Goal: Unclear

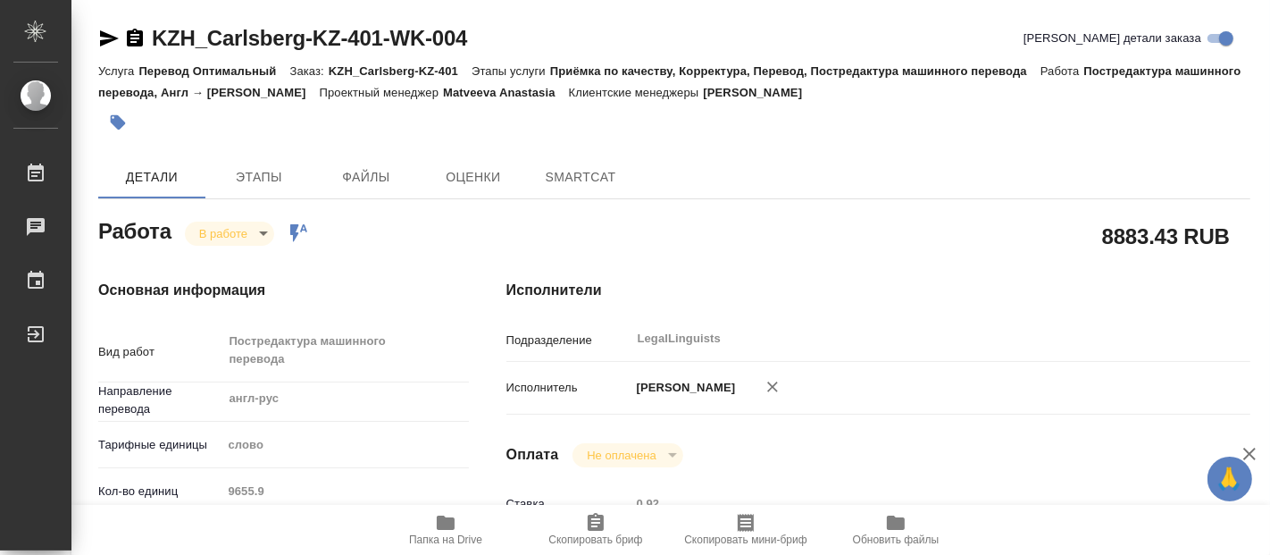
type textarea "x"
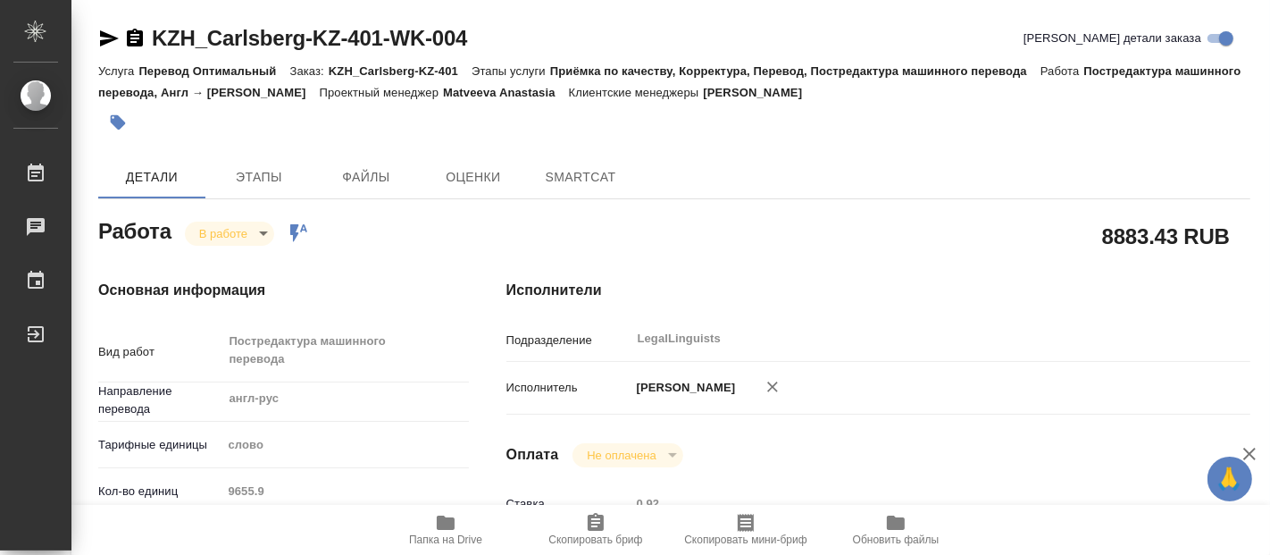
type textarea "x"
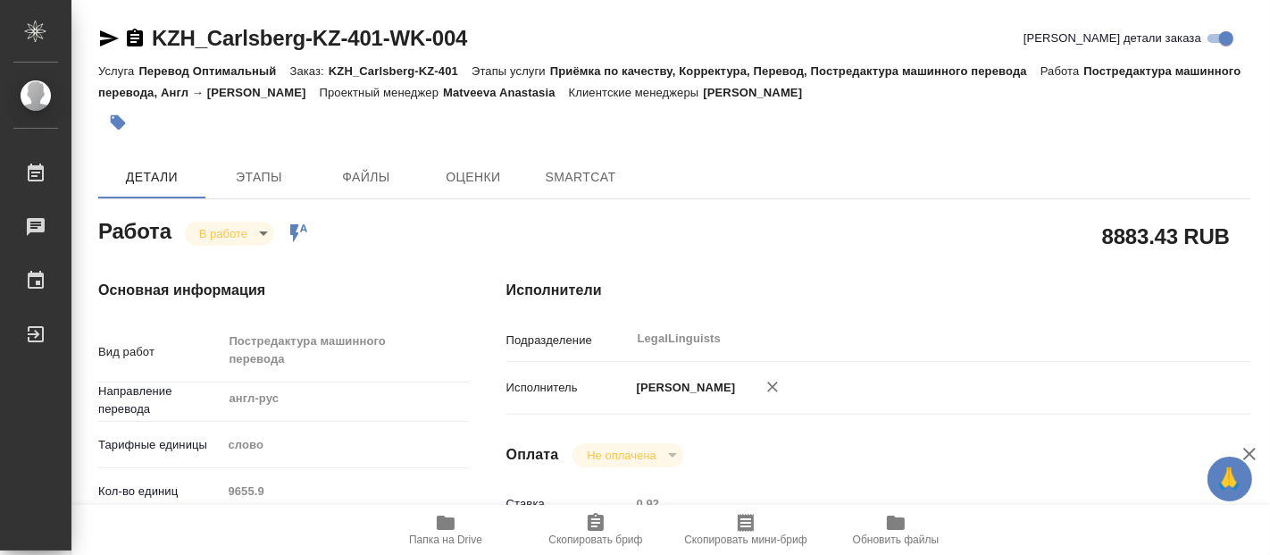
type textarea "x"
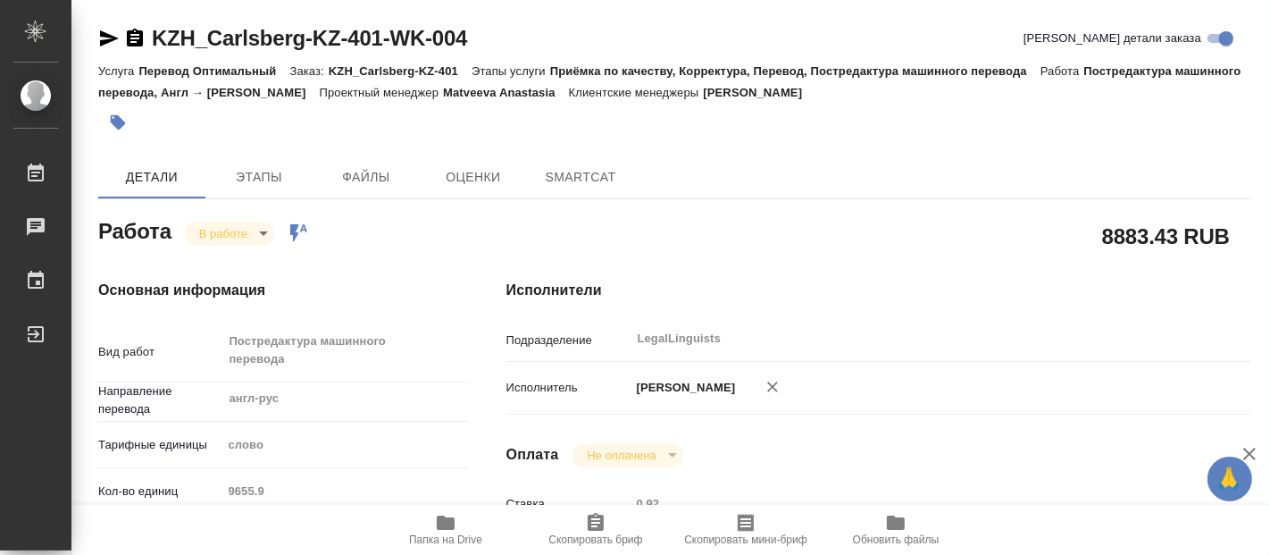
type textarea "x"
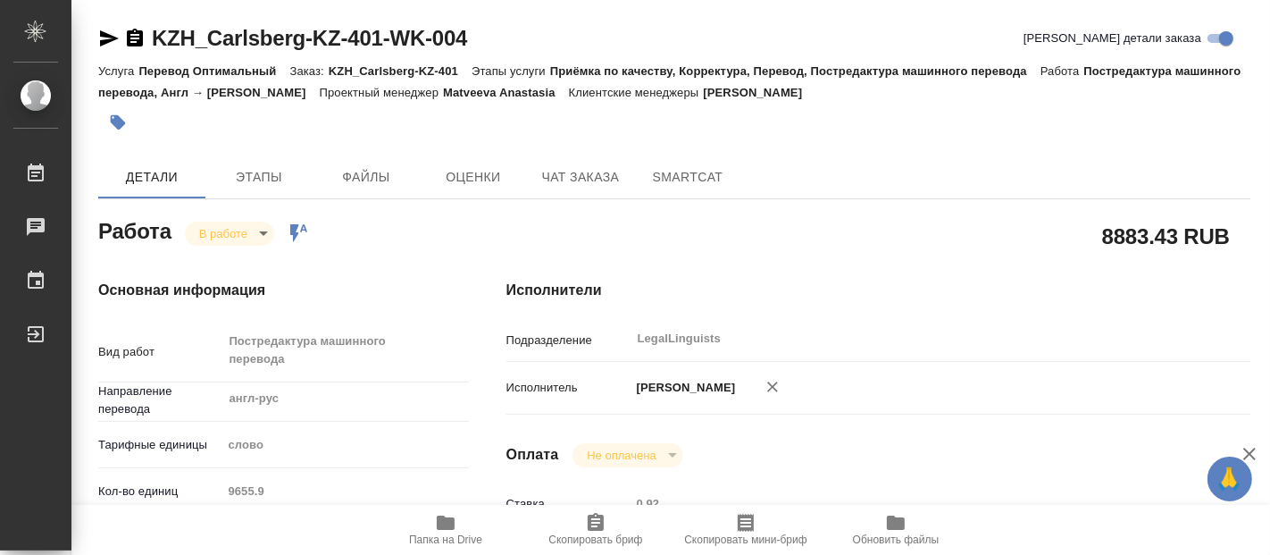
type textarea "x"
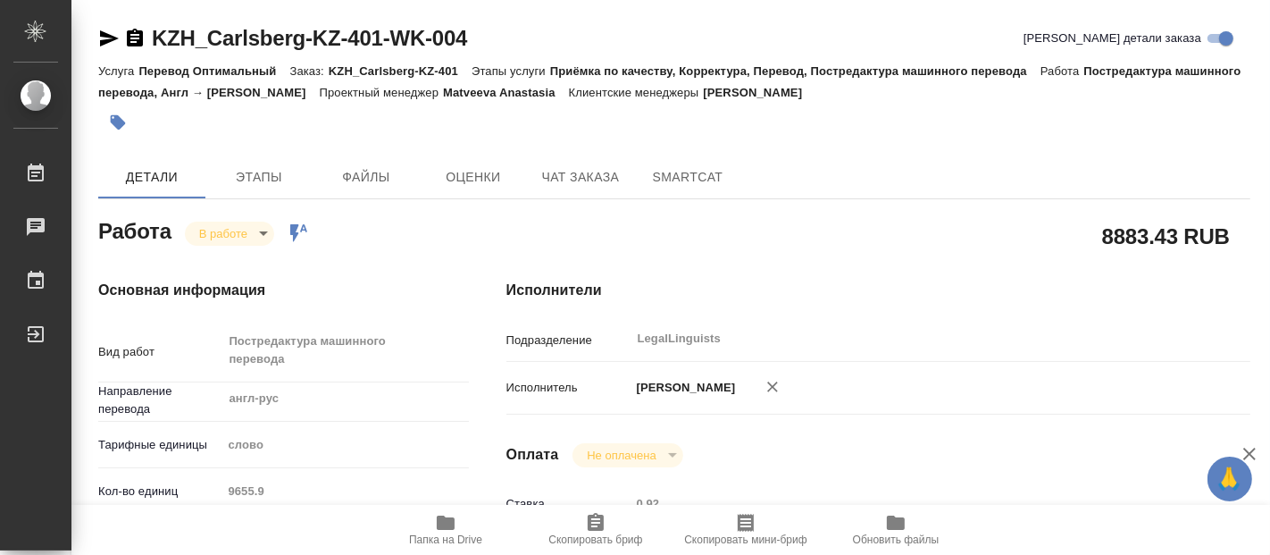
type textarea "x"
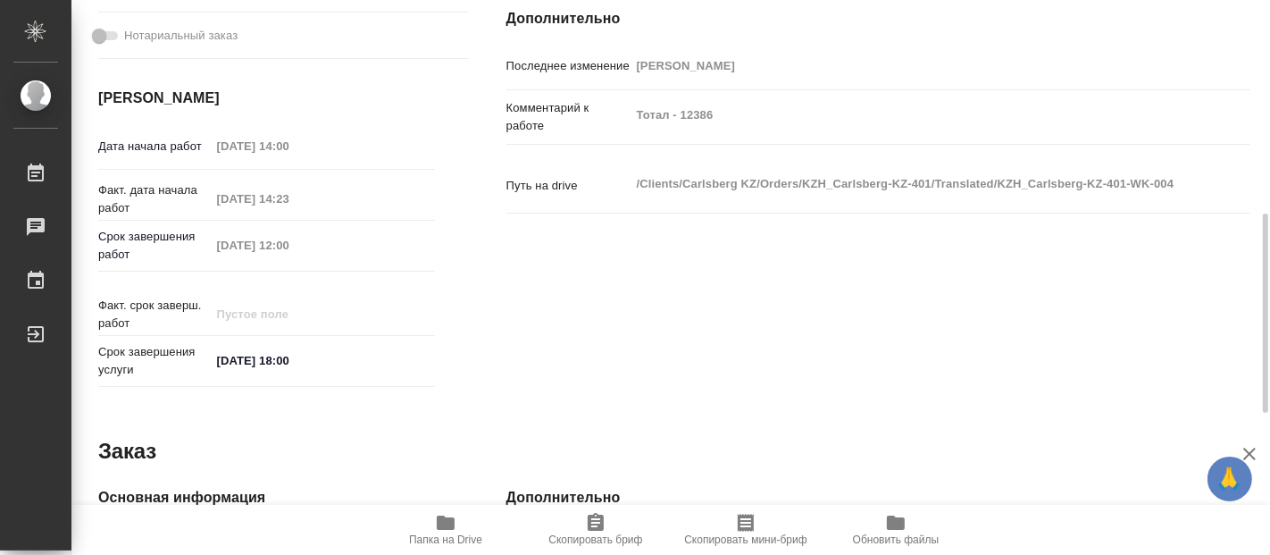
scroll to position [986, 0]
